Goal: Transaction & Acquisition: Purchase product/service

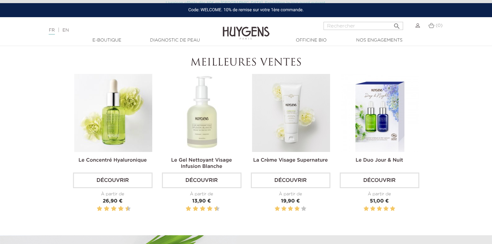
scroll to position [187, 0]
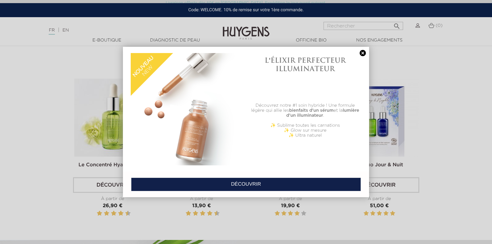
click at [249, 185] on link "DÉCOUVRIR" at bounding box center [246, 185] width 230 height 14
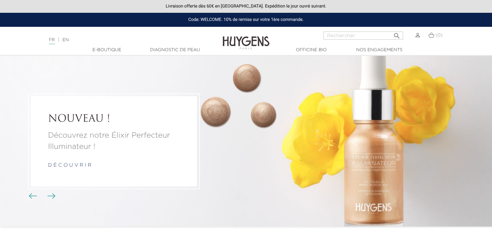
scroll to position [187, 0]
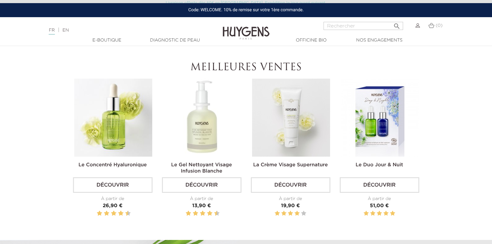
click at [349, 26] on input "Rechercher" at bounding box center [364, 26] width 80 height 8
type input "lift"
click at [392, 20] on button " Rechercher" at bounding box center [397, 24] width 11 height 8
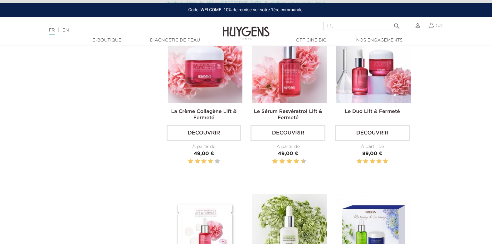
scroll to position [62, 0]
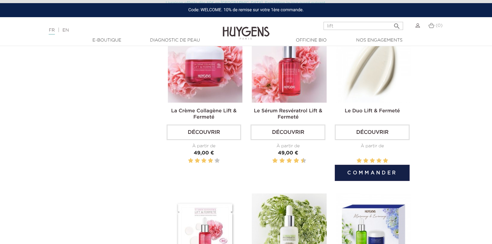
click at [375, 132] on link "Découvrir" at bounding box center [372, 133] width 75 height 16
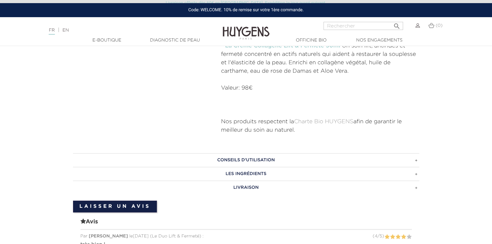
scroll to position [344, 0]
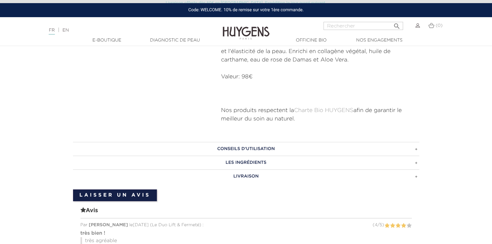
click at [261, 147] on h3 "CONSEILS D'UTILISATION" at bounding box center [246, 149] width 347 height 14
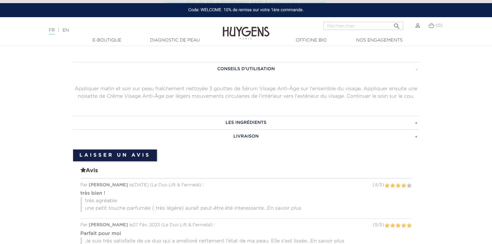
scroll to position [437, 0]
